Goal: Transaction & Acquisition: Purchase product/service

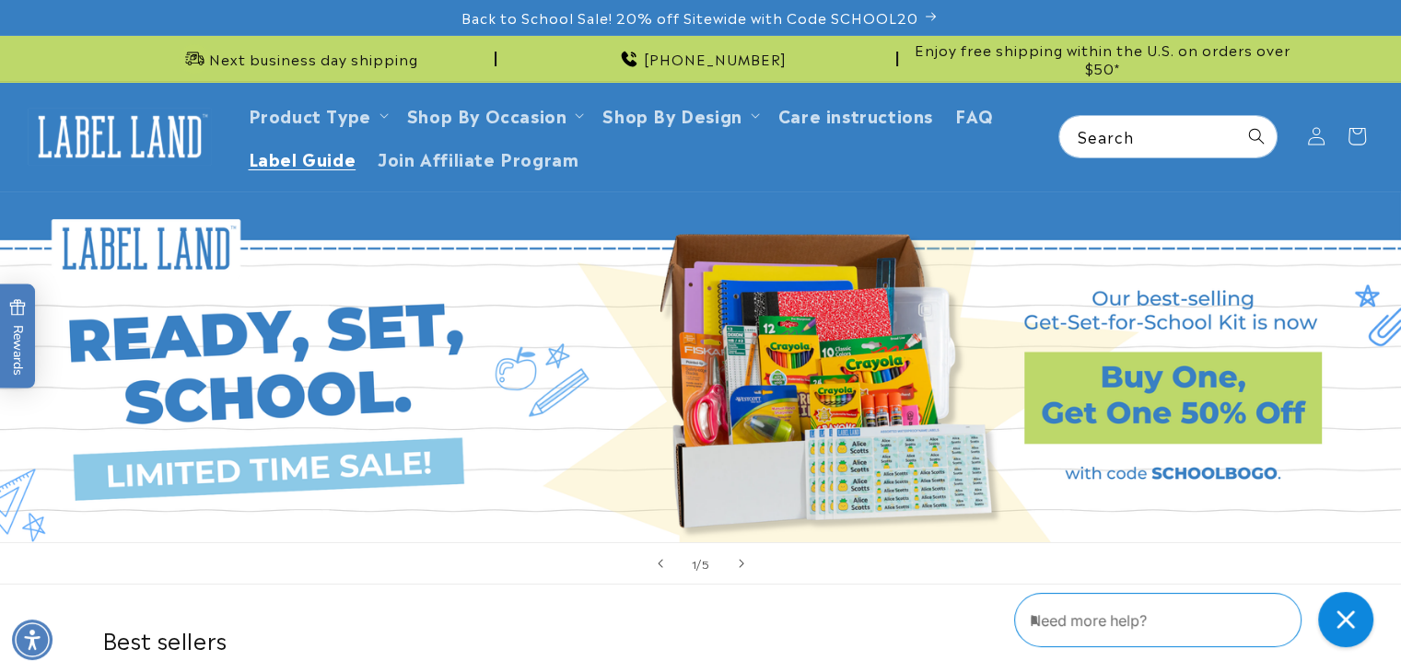
click at [321, 152] on span "Label Guide" at bounding box center [303, 157] width 108 height 21
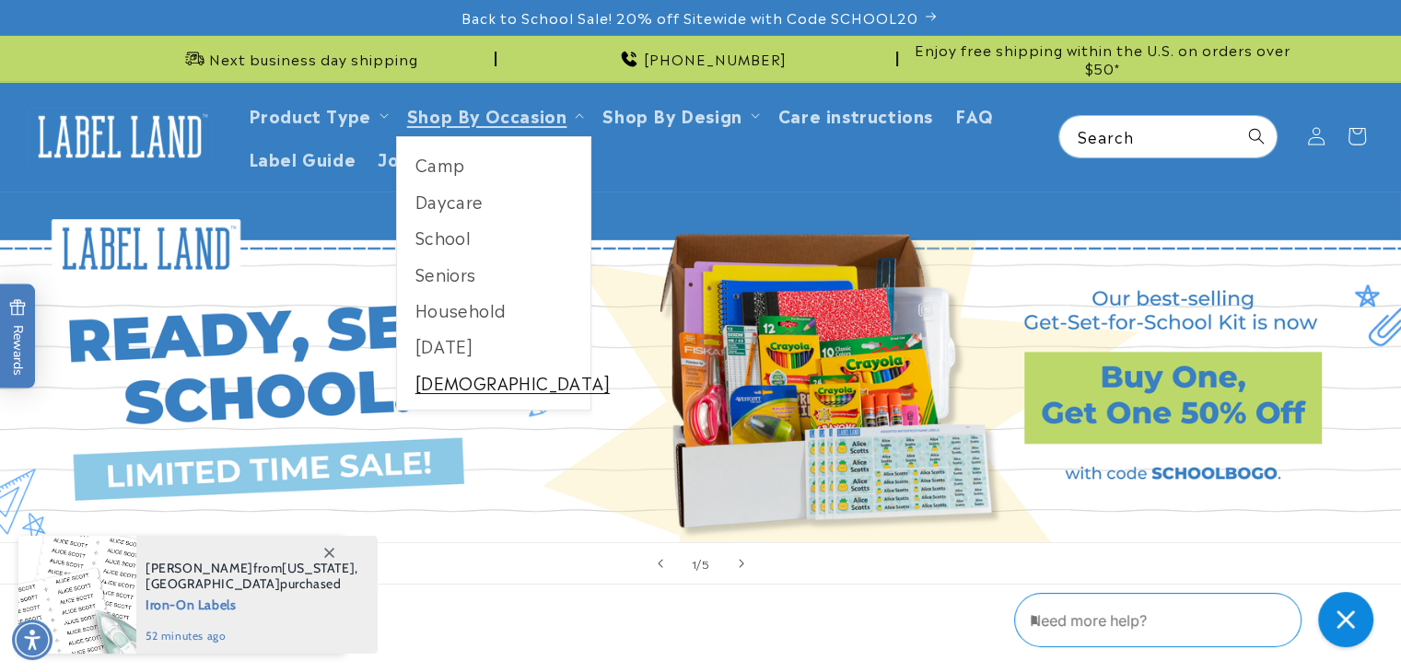
click at [455, 376] on link "[DEMOGRAPHIC_DATA]" at bounding box center [494, 383] width 194 height 36
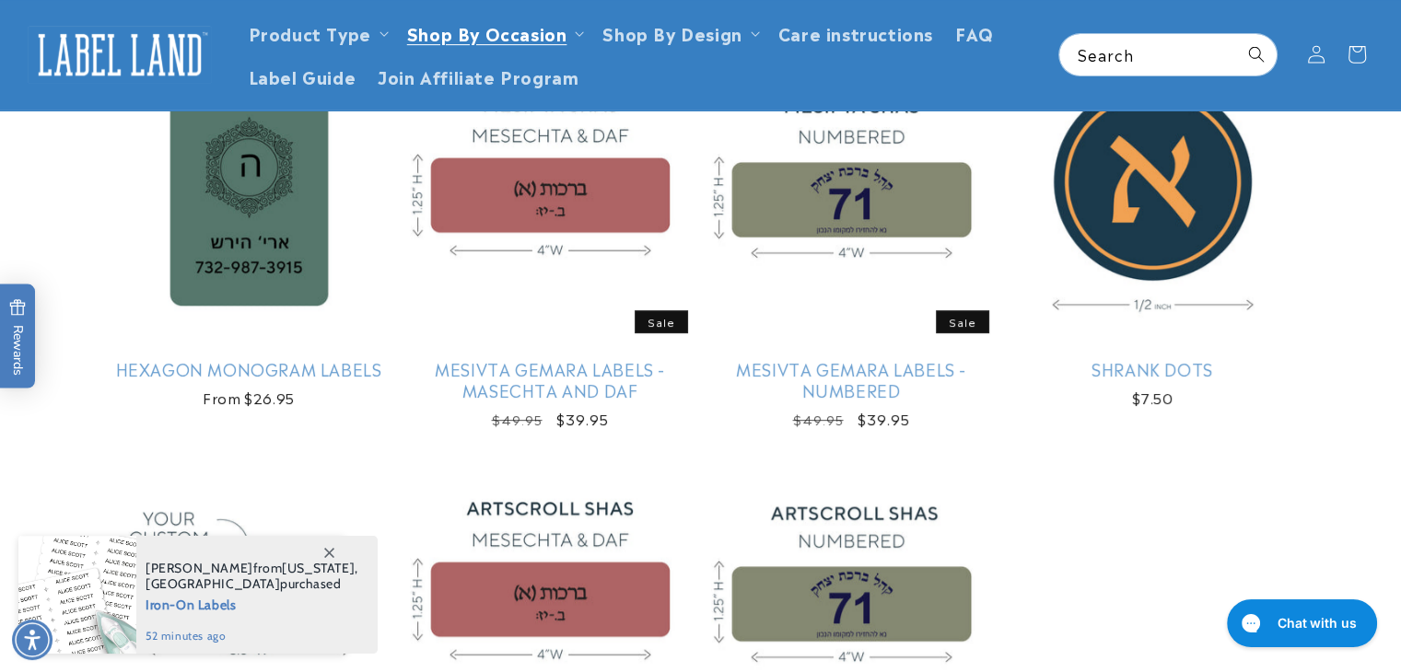
scroll to position [714, 0]
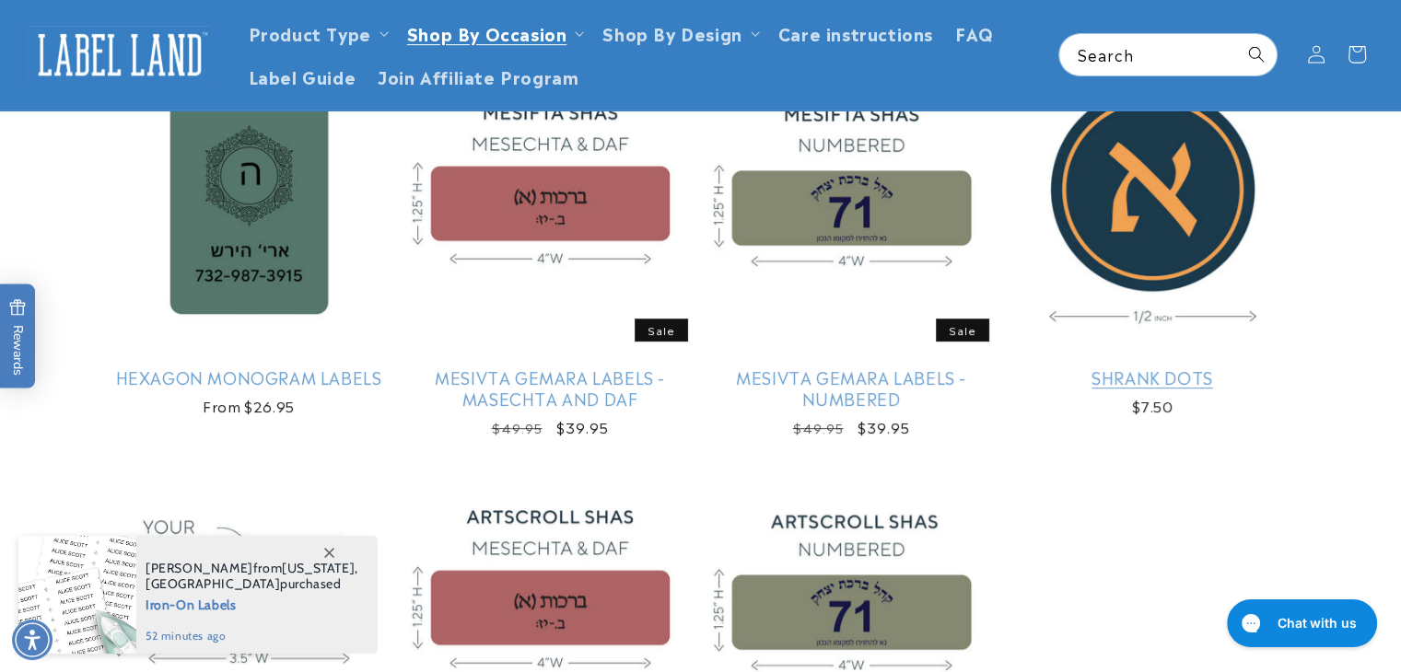
click at [1155, 366] on link "Shrank Dots" at bounding box center [1153, 376] width 294 height 21
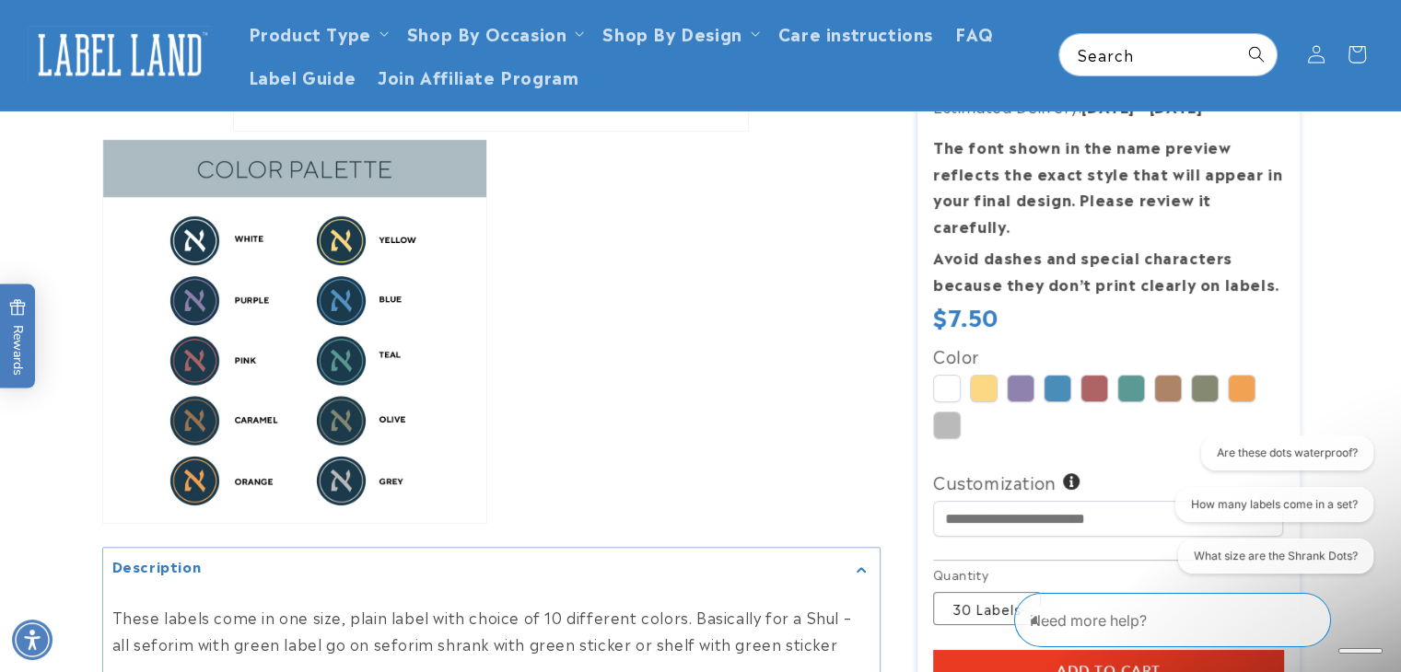
scroll to position [505, 0]
